Goal: Task Accomplishment & Management: Manage account settings

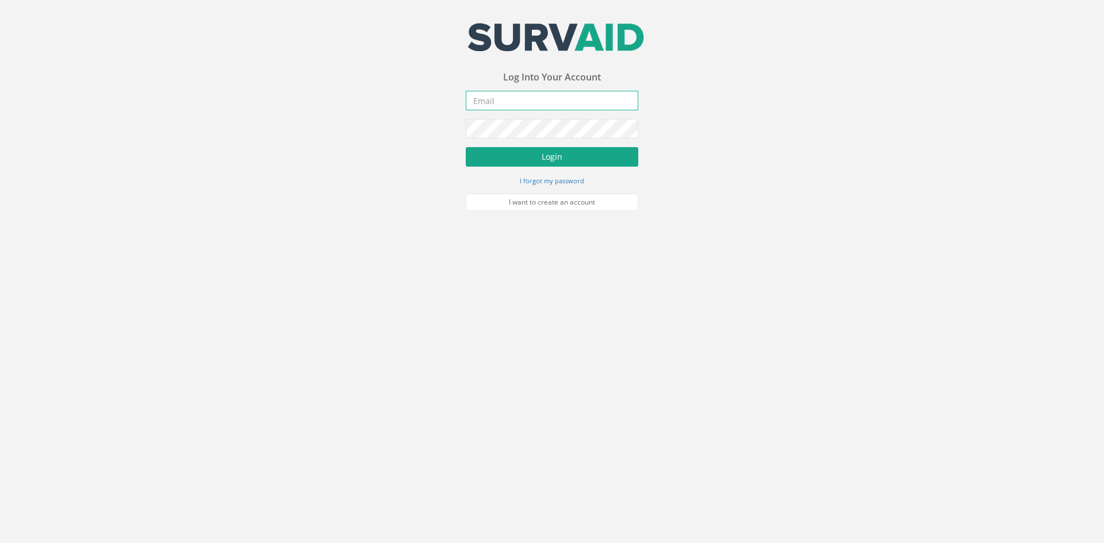
type input "[PERSON_NAME][EMAIL_ADDRESS][PERSON_NAME][DOMAIN_NAME]"
click at [527, 149] on button "Login" at bounding box center [552, 157] width 173 height 20
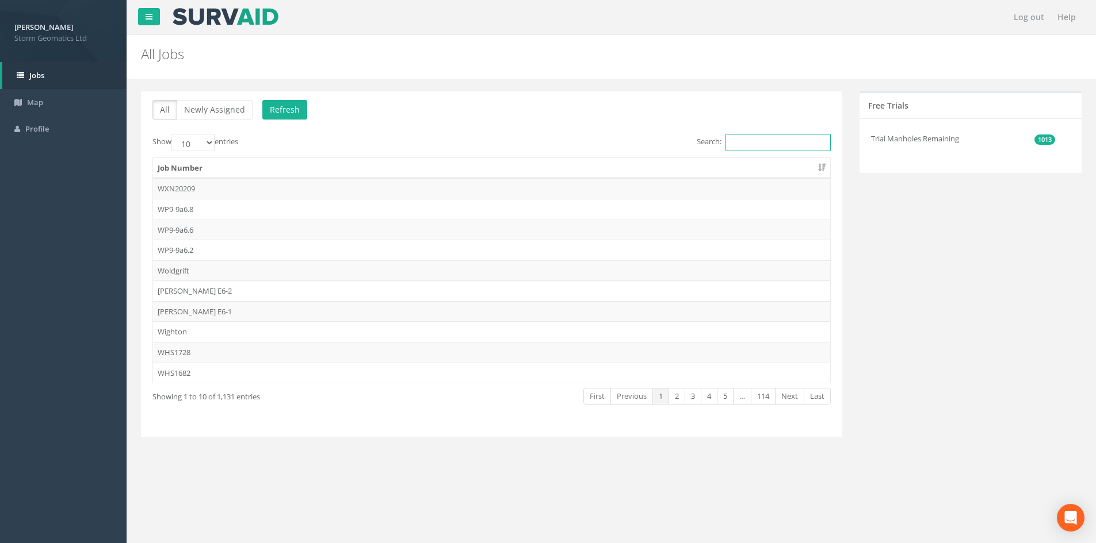
click at [727, 137] on input "Search:" at bounding box center [777, 142] width 105 height 17
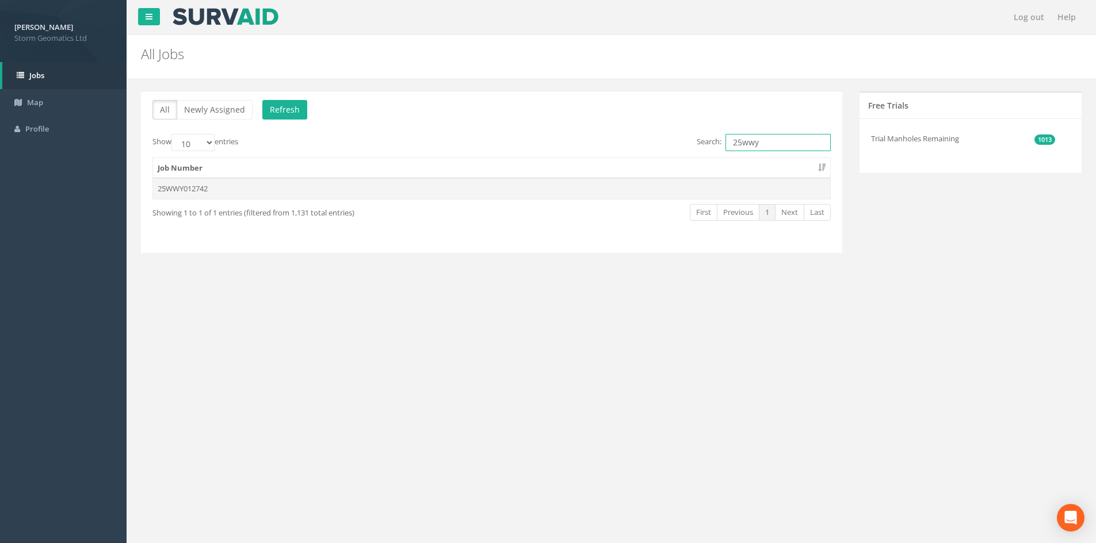
type input "25wwy"
click at [373, 189] on td "25WWY012742" at bounding box center [491, 188] width 677 height 21
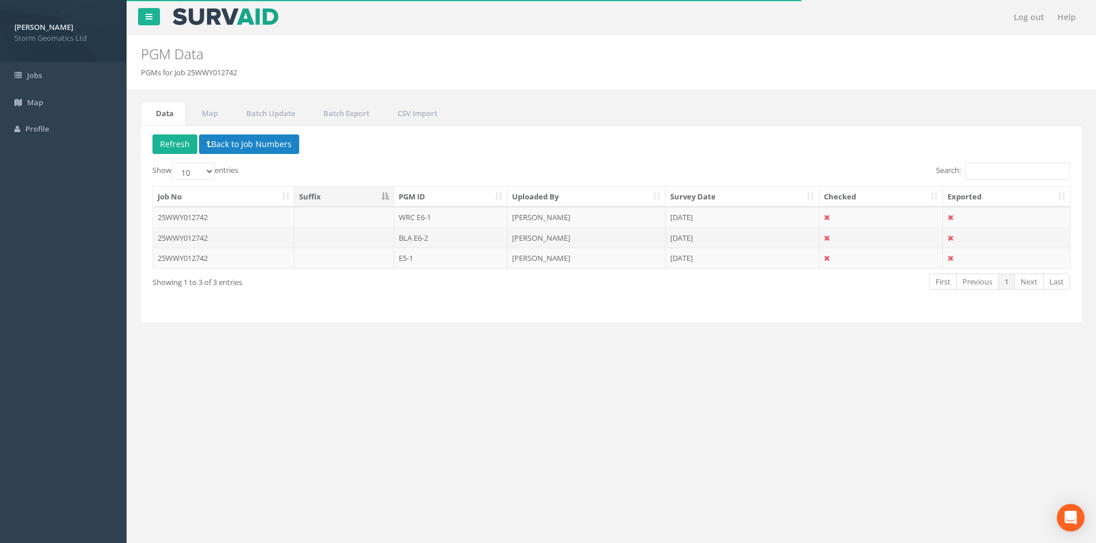
click at [344, 235] on td at bounding box center [344, 238] width 100 height 21
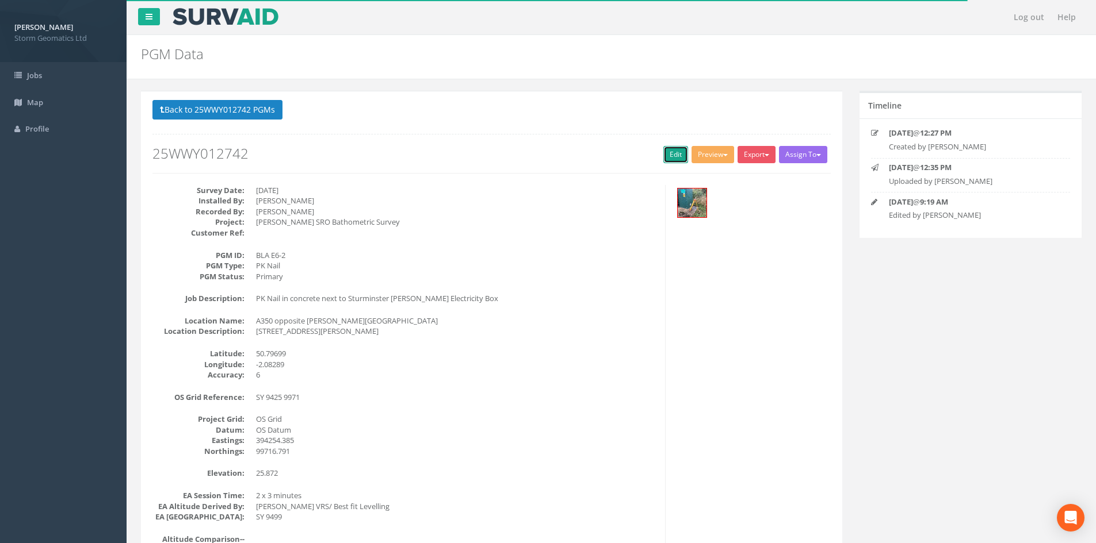
click at [673, 155] on link "Edit" at bounding box center [675, 154] width 25 height 17
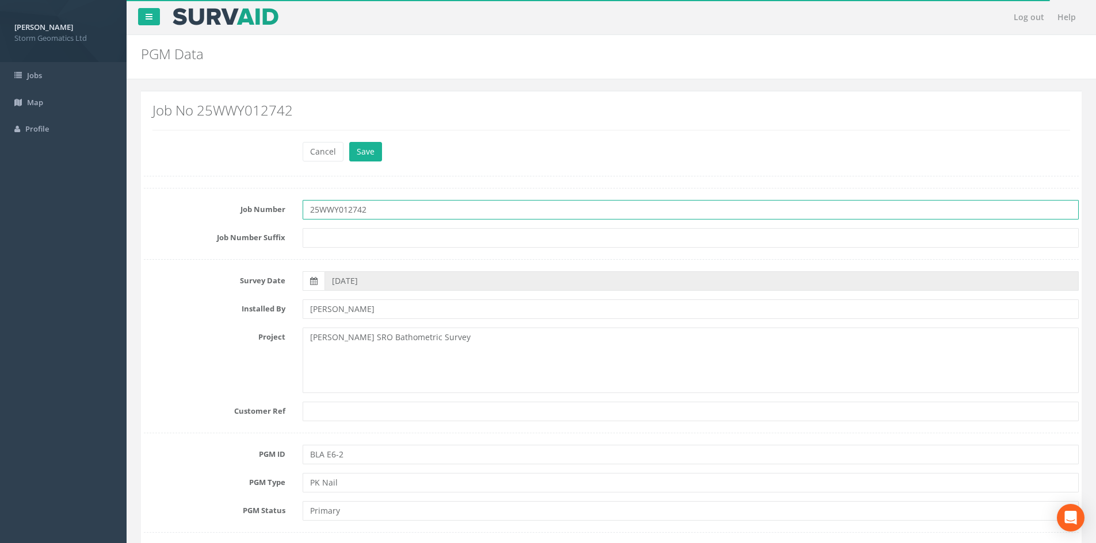
drag, startPoint x: 394, startPoint y: 217, endPoint x: 312, endPoint y: 216, distance: 82.2
click at [312, 216] on input "25WWY012742" at bounding box center [691, 210] width 776 height 20
type input "CON 12056"
click at [349, 142] on button "Save" at bounding box center [365, 152] width 33 height 20
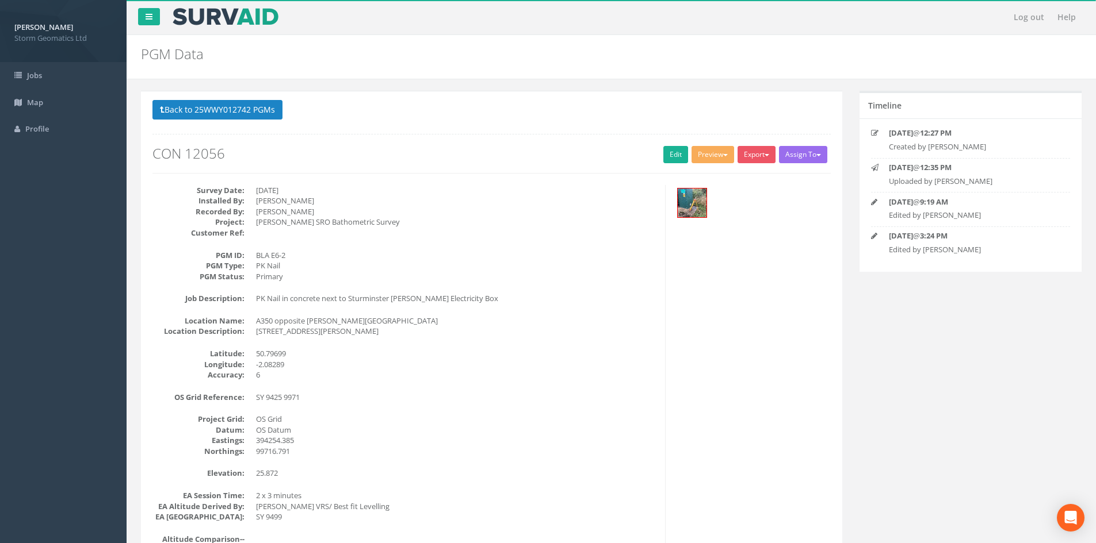
scroll to position [58, 0]
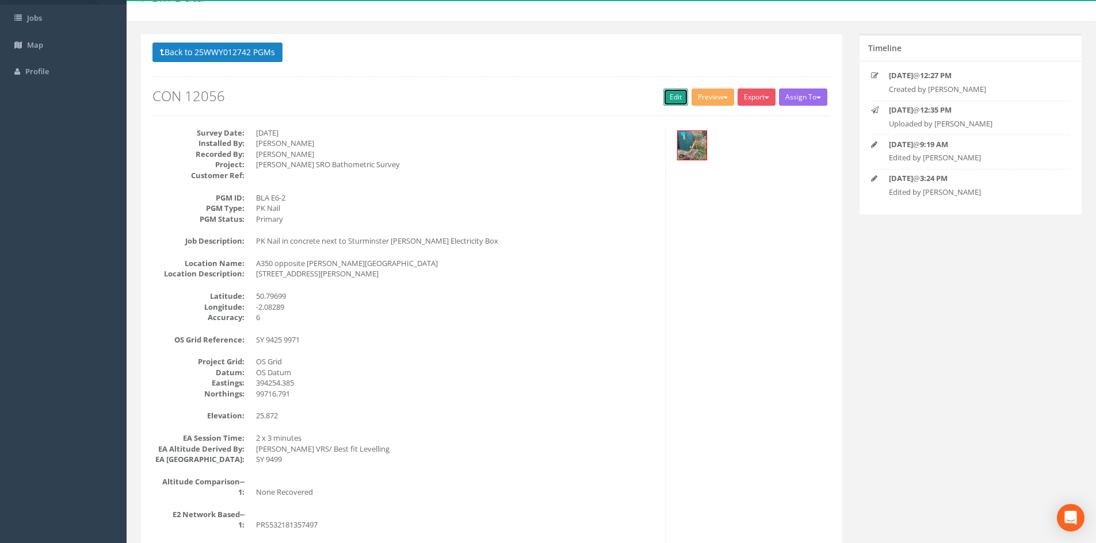
click at [678, 102] on link "Edit" at bounding box center [675, 97] width 25 height 17
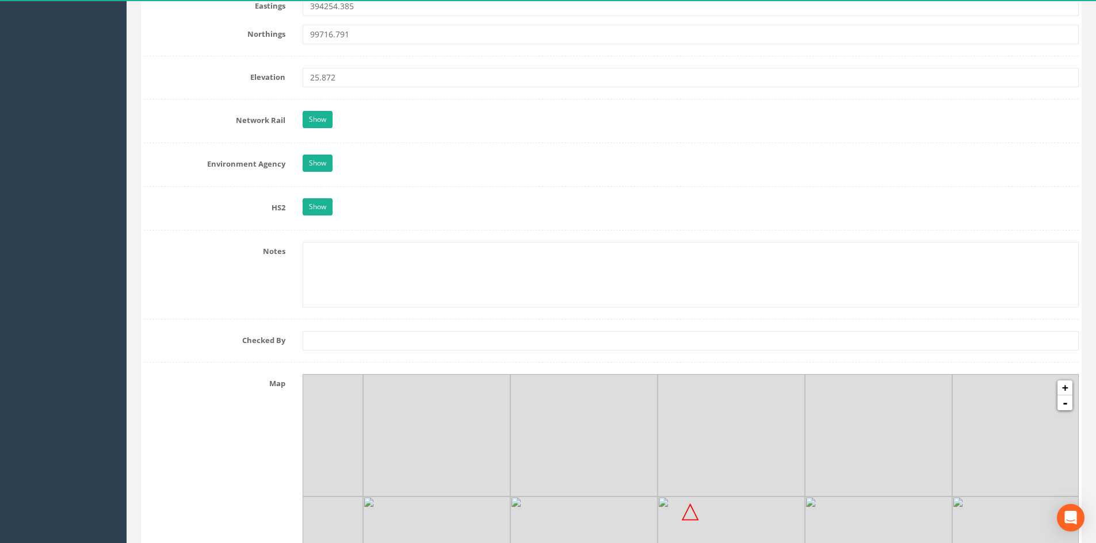
scroll to position [949, 0]
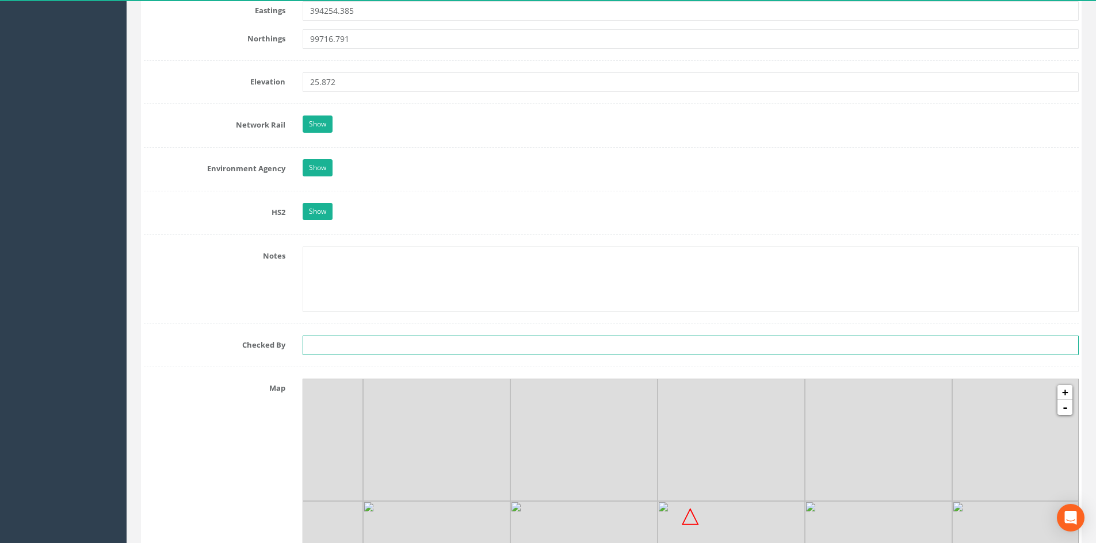
click at [382, 345] on input "text" at bounding box center [691, 346] width 776 height 20
type input "JM"
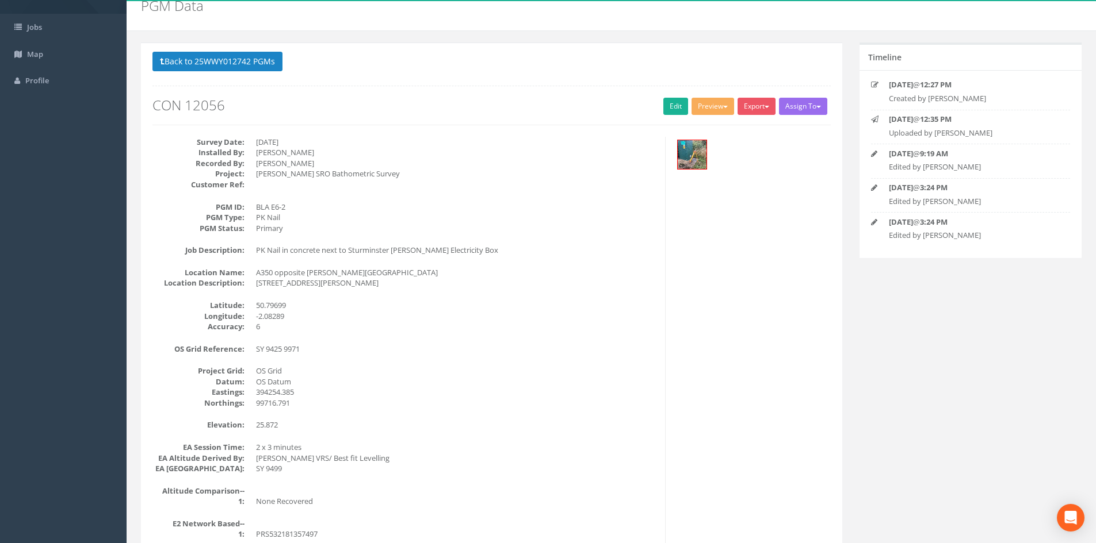
scroll to position [0, 0]
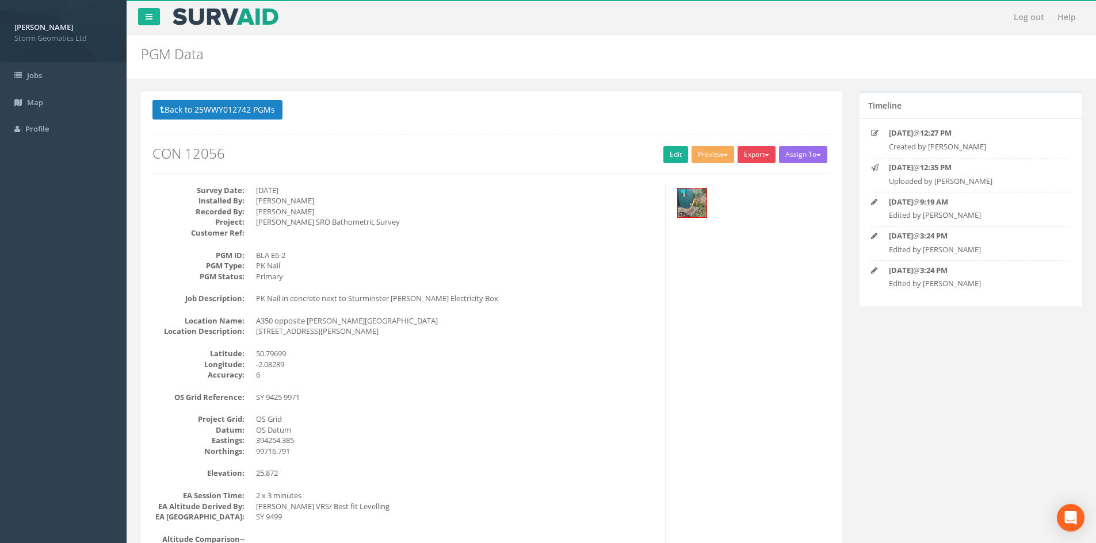
click at [752, 155] on button "Export" at bounding box center [756, 154] width 38 height 17
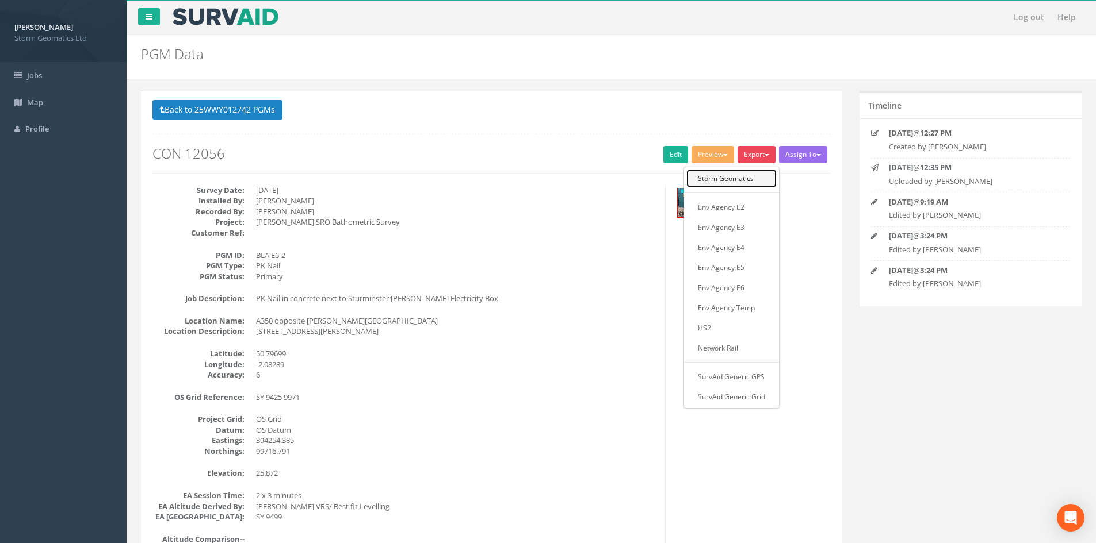
click at [735, 176] on link "Storm Geomatics" at bounding box center [731, 179] width 90 height 18
